Goal: Task Accomplishment & Management: Manage account settings

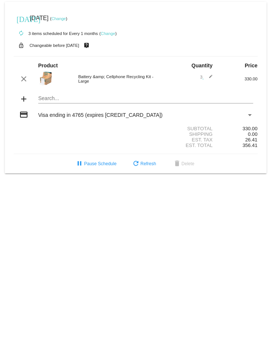
click at [66, 19] on link "Change" at bounding box center [58, 18] width 14 height 4
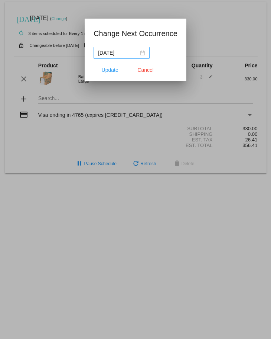
click at [143, 53] on div "[DATE]" at bounding box center [121, 53] width 47 height 8
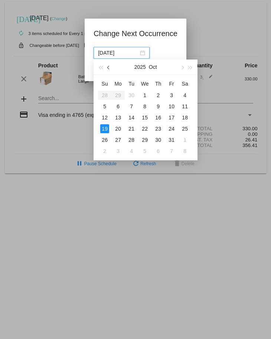
click at [108, 68] on span "button" at bounding box center [109, 68] width 4 height 4
click at [132, 138] on div "30" at bounding box center [131, 139] width 9 height 9
type input "[DATE]"
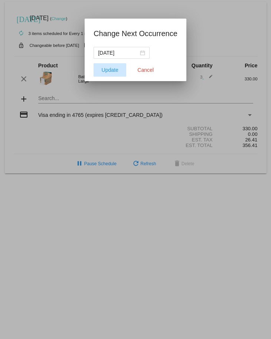
click at [110, 69] on span "Update" at bounding box center [110, 70] width 17 height 6
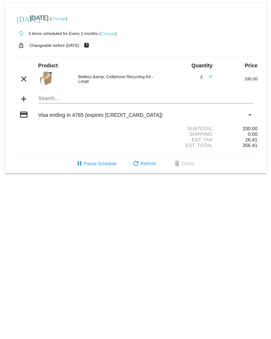
click at [108, 34] on link "Change" at bounding box center [108, 33] width 14 height 4
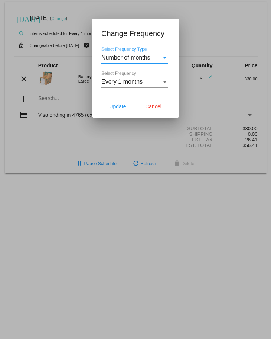
click at [165, 57] on div "Select Frequency Type" at bounding box center [165, 58] width 4 height 2
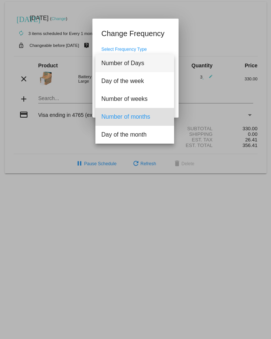
click at [117, 63] on span "Number of Days" at bounding box center [134, 63] width 67 height 18
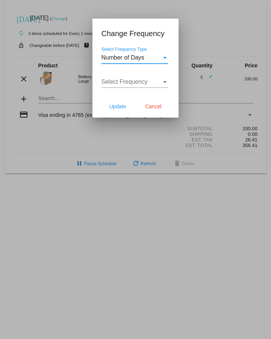
click at [130, 77] on div "Select Frequency Select Frequency" at bounding box center [134, 79] width 67 height 17
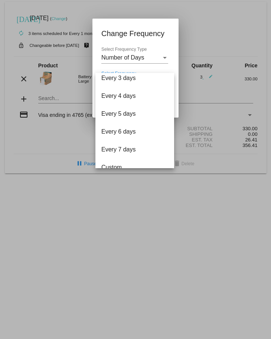
scroll to position [30, 0]
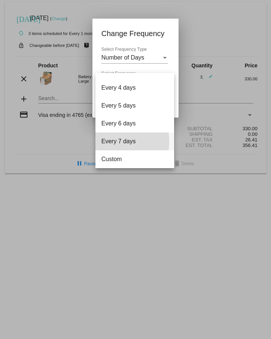
click at [111, 141] on span "Every 7 days" at bounding box center [134, 141] width 67 height 18
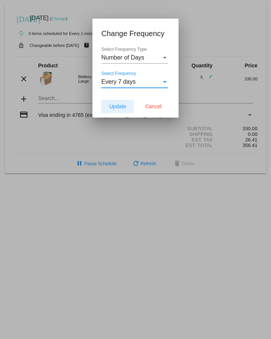
click at [117, 105] on span "Update" at bounding box center [117, 106] width 17 height 6
